Goal: Task Accomplishment & Management: Manage account settings

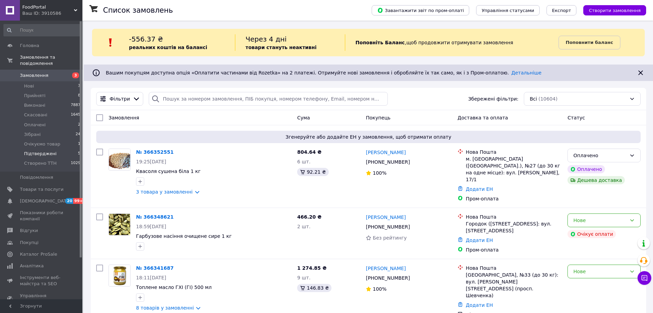
click at [54, 149] on li "Підтверджені 5" at bounding box center [42, 154] width 84 height 10
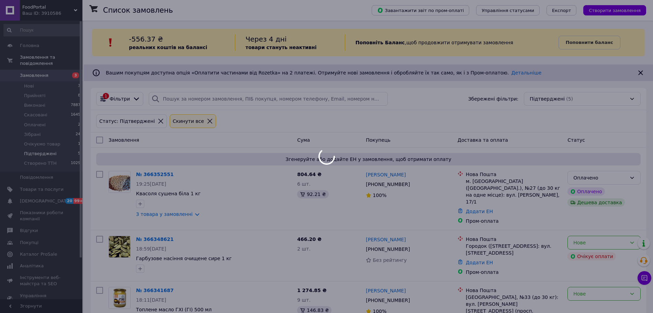
click at [63, 119] on div at bounding box center [326, 156] width 653 height 313
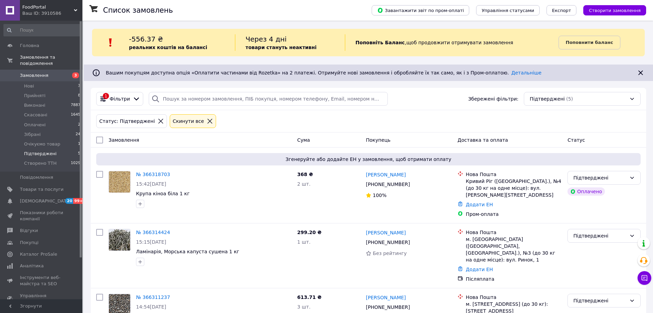
click at [63, 120] on li "Оплачені 2" at bounding box center [42, 125] width 84 height 10
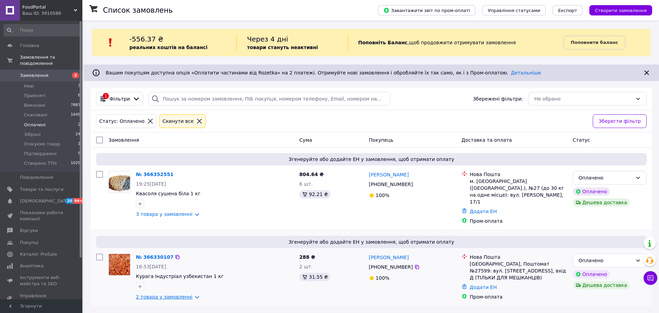
click at [176, 294] on link "2 товара у замовленні" at bounding box center [164, 296] width 57 height 5
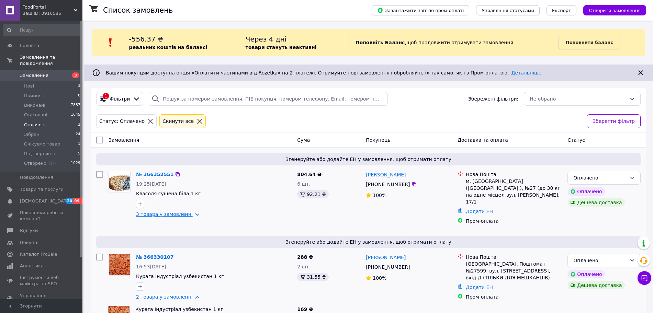
click at [172, 211] on link "3 товара у замовленні" at bounding box center [164, 213] width 57 height 5
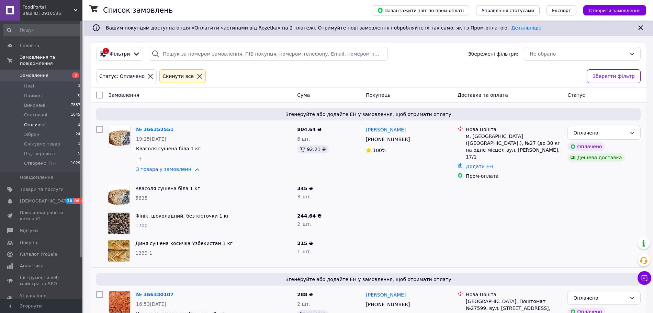
scroll to position [131, 0]
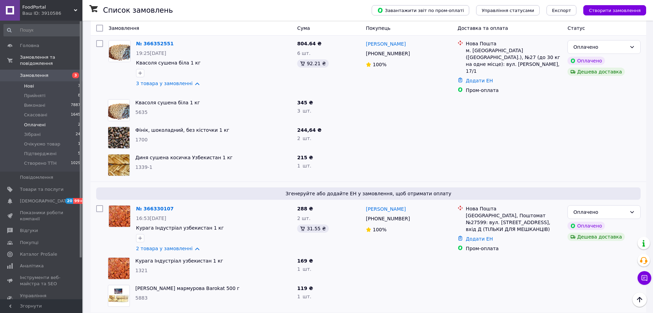
click at [58, 82] on li "Нові 3" at bounding box center [42, 86] width 84 height 10
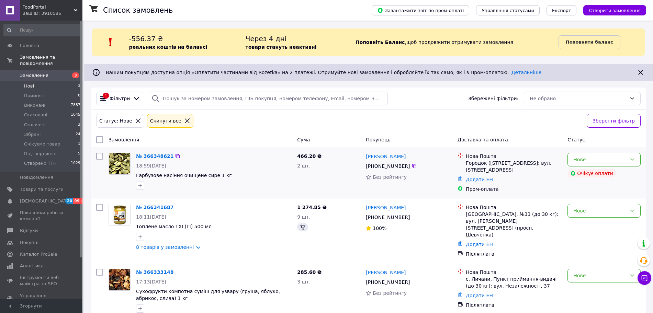
scroll to position [6, 0]
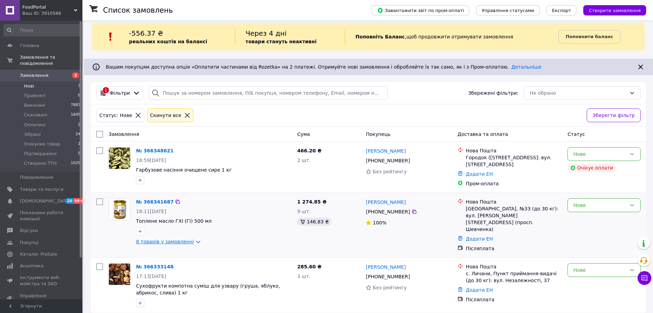
click at [176, 243] on link "8 товарів у замовленні" at bounding box center [165, 241] width 58 height 5
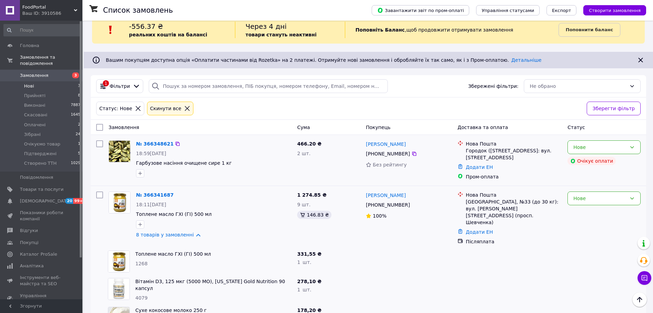
scroll to position [11, 0]
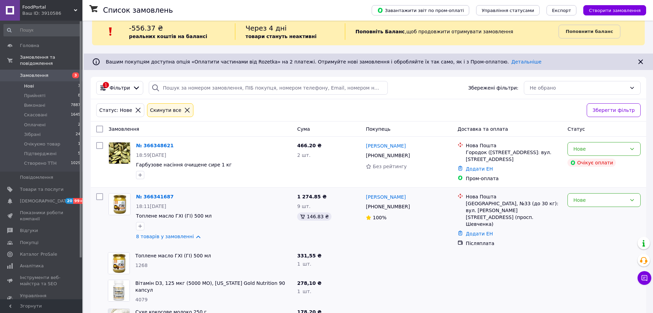
drag, startPoint x: 136, startPoint y: 146, endPoint x: 244, endPoint y: 135, distance: 109.0
click at [380, 108] on div "Статус: Нове Cкинути все" at bounding box center [339, 110] width 488 height 16
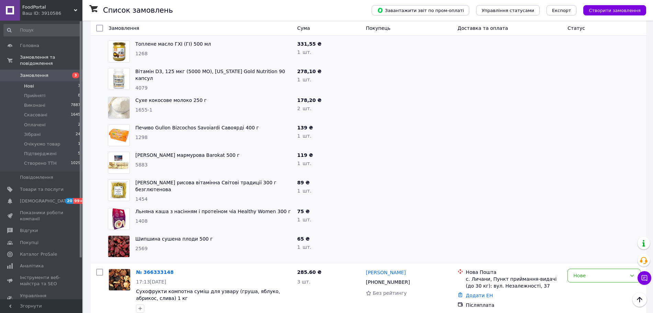
scroll to position [226, 0]
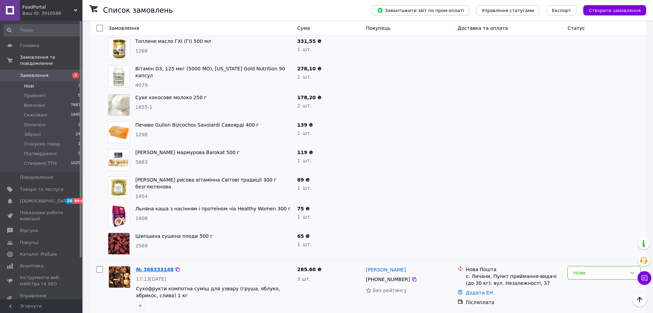
click at [158, 267] on link "№ 366333148" at bounding box center [154, 269] width 37 height 5
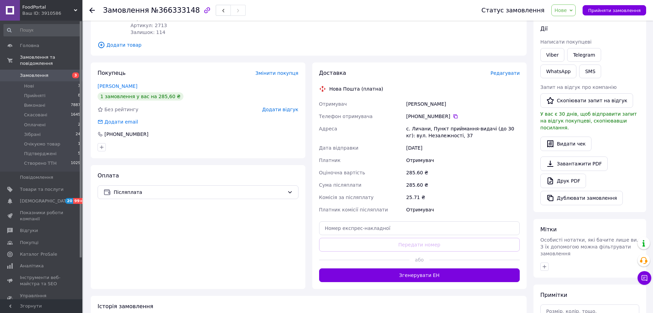
scroll to position [129, 0]
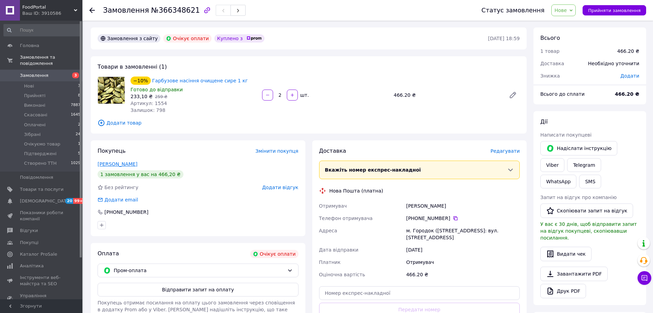
click at [120, 162] on link "[PERSON_NAME]" at bounding box center [118, 163] width 40 height 5
click at [564, 158] on link "Viber" at bounding box center [552, 165] width 24 height 14
click at [126, 10] on span "Замовлення" at bounding box center [126, 10] width 46 height 8
click at [164, 10] on span "№366348621" at bounding box center [175, 10] width 49 height 8
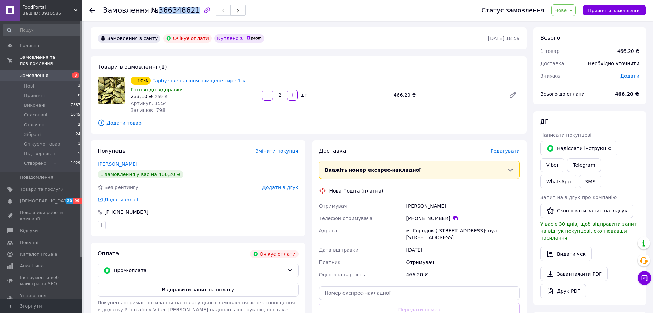
copy span "366348621"
drag, startPoint x: 570, startPoint y: 13, endPoint x: 569, endPoint y: 17, distance: 4.5
click at [566, 12] on span "Нове" at bounding box center [560, 10] width 12 height 5
click at [570, 24] on li "Прийнято" at bounding box center [572, 24] width 43 height 10
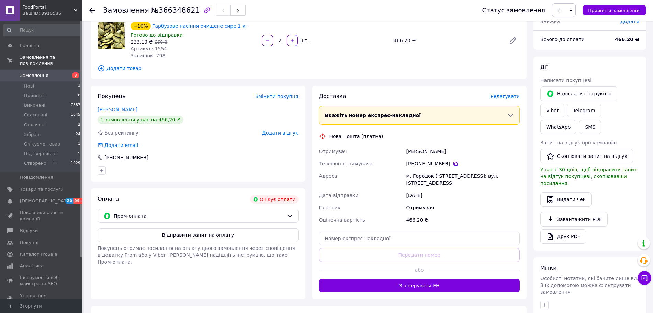
scroll to position [132, 0]
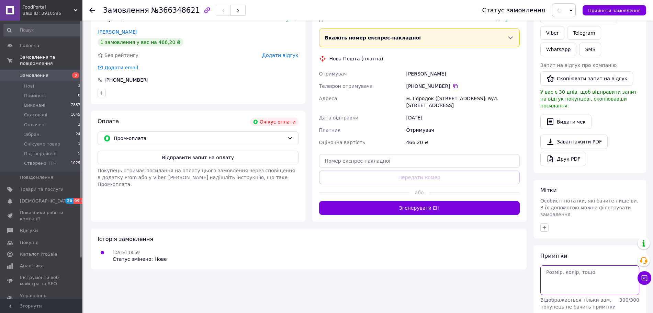
click at [582, 265] on textarea at bounding box center [589, 280] width 99 height 30
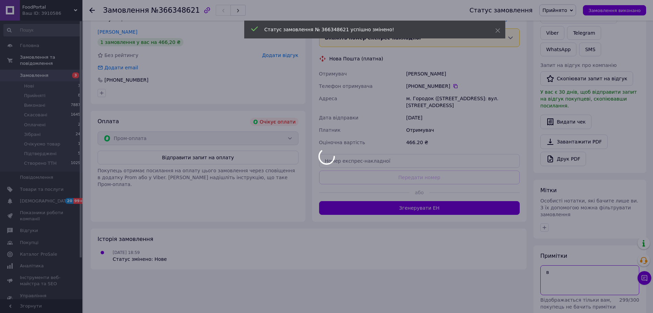
type textarea "в"
click at [616, 291] on body "FoodPortal Ваш ID: 3910586 Сайт FoodPortal Кабінет покупця Перевірити стан сист…" at bounding box center [326, 106] width 653 height 476
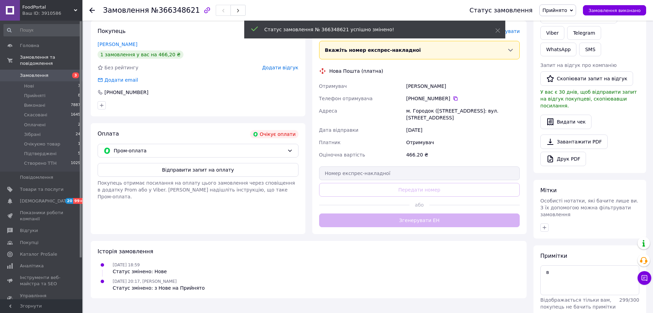
click at [616, 291] on div "Примітки в Відображається тільки вам, покупець не бачить примітки 299 / 300 Очи…" at bounding box center [589, 290] width 99 height 77
